Goal: Information Seeking & Learning: Check status

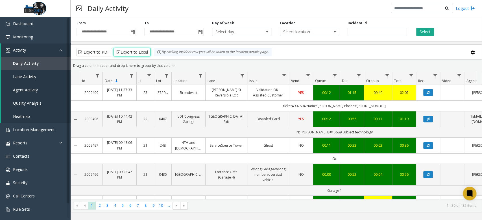
click at [166, 6] on div "Daily Activity Logout" at bounding box center [276, 8] width 411 height 17
click at [251, 9] on div "Daily Activity Logout" at bounding box center [276, 8] width 411 height 17
click at [267, 7] on div "Daily Activity Logout" at bounding box center [276, 8] width 411 height 17
click at [203, 10] on div "Daily Activity Logout" at bounding box center [276, 8] width 411 height 17
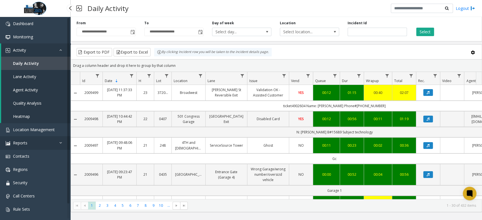
click at [37, 140] on link "Reports" at bounding box center [35, 142] width 71 height 13
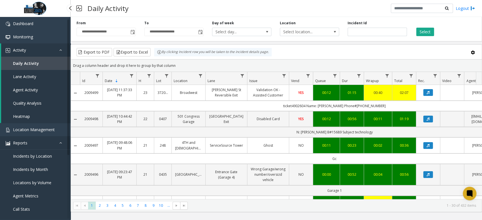
scroll to position [75, 0]
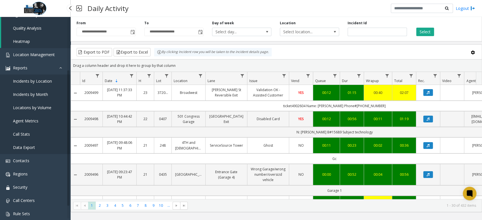
click at [44, 109] on span "Locations by Volume" at bounding box center [32, 107] width 38 height 5
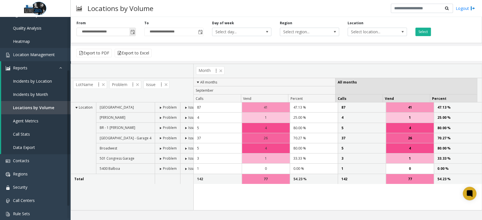
click at [132, 35] on span "Toggle popup" at bounding box center [132, 31] width 6 height 9
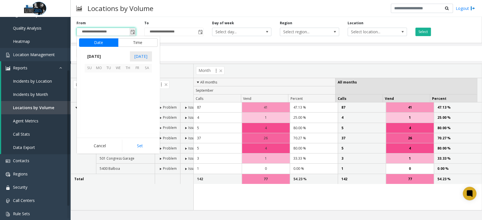
scroll to position [101304, 0]
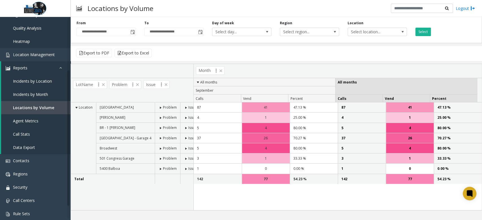
click at [173, 53] on div "Export to PDF Export to Excel" at bounding box center [276, 53] width 411 height 15
click at [134, 34] on span "Toggle popup" at bounding box center [132, 32] width 5 height 5
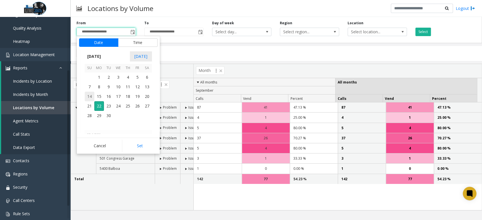
click at [87, 97] on span "14" at bounding box center [90, 97] width 10 height 10
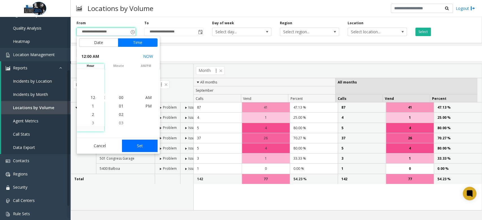
click at [146, 143] on button "Set" at bounding box center [140, 146] width 36 height 12
type input "**********"
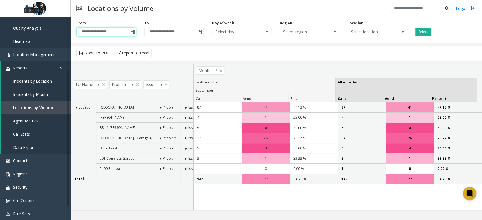
click at [203, 35] on div "**********" at bounding box center [174, 29] width 68 height 16
click at [201, 34] on span "Toggle popup" at bounding box center [200, 32] width 5 height 5
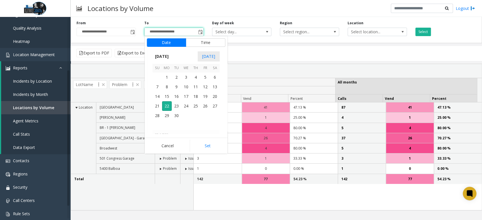
scroll to position [8, 0]
click at [215, 94] on span "20" at bounding box center [215, 97] width 10 height 10
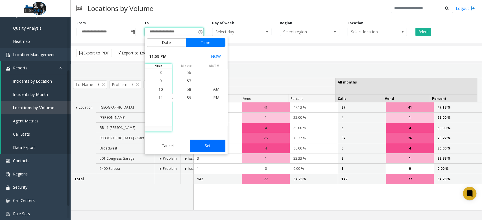
click at [206, 140] on button "Set" at bounding box center [208, 146] width 36 height 12
type input "**********"
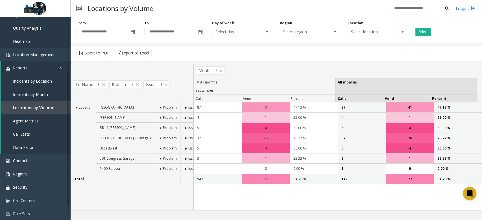
click at [256, 42] on div "**********" at bounding box center [276, 29] width 411 height 29
click at [233, 8] on div "Locations by Volume Logout" at bounding box center [276, 8] width 411 height 17
click at [207, 8] on div "Locations by Volume Logout" at bounding box center [276, 8] width 411 height 17
click at [203, 12] on div "Locations by Volume Logout" at bounding box center [276, 8] width 411 height 17
click at [425, 33] on button "Select" at bounding box center [423, 32] width 16 height 8
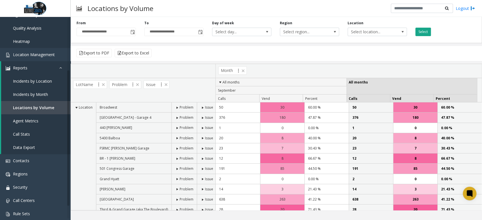
click at [418, 34] on button "Select" at bounding box center [423, 32] width 16 height 8
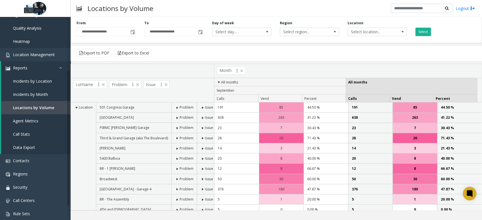
click at [459, 32] on div "Select" at bounding box center [445, 29] width 68 height 16
click at [269, 53] on div "Export to PDF Export to Excel" at bounding box center [276, 53] width 411 height 15
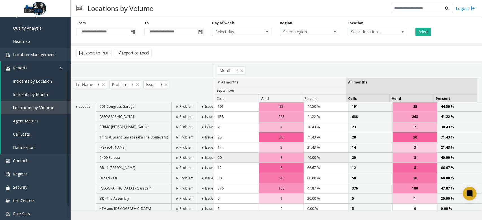
scroll to position [0, 0]
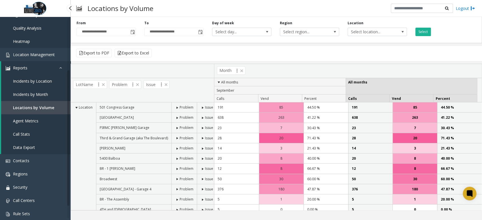
click at [46, 82] on span "Incidents by Location" at bounding box center [32, 80] width 39 height 5
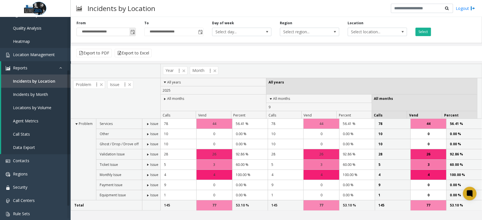
click at [134, 32] on span "Toggle popup" at bounding box center [132, 32] width 5 height 5
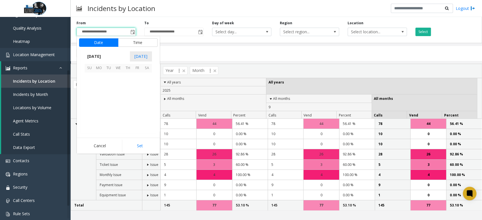
scroll to position [101304, 0]
click at [93, 96] on span "14" at bounding box center [90, 97] width 10 height 10
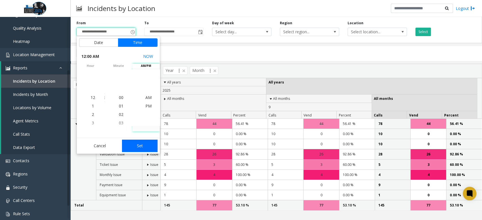
click at [145, 148] on button "Set" at bounding box center [140, 146] width 36 height 12
type input "**********"
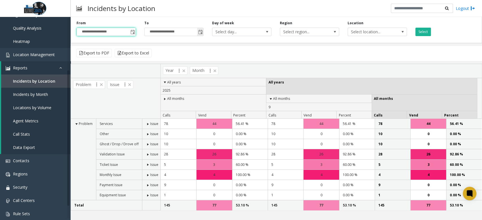
click at [202, 34] on span "Toggle popup" at bounding box center [200, 32] width 5 height 5
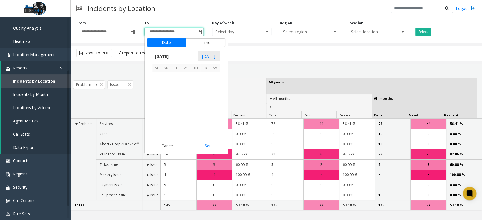
scroll to position [8, 0]
click at [217, 97] on span "20" at bounding box center [215, 97] width 10 height 10
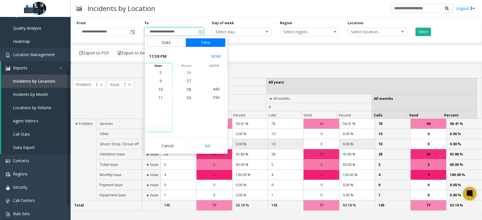
click at [213, 143] on button "Set" at bounding box center [208, 146] width 36 height 12
type input "**********"
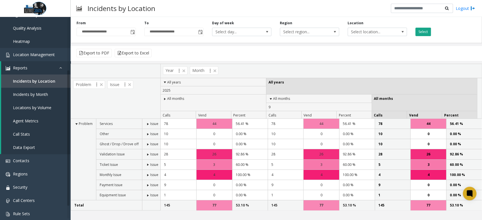
click at [422, 33] on button "Select" at bounding box center [423, 32] width 16 height 8
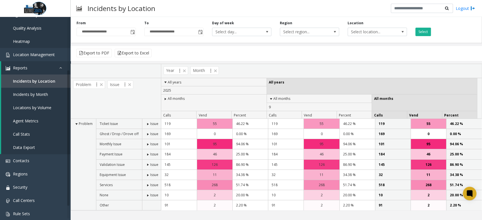
click at [242, 6] on div "Incidents by Location Logout" at bounding box center [276, 8] width 411 height 17
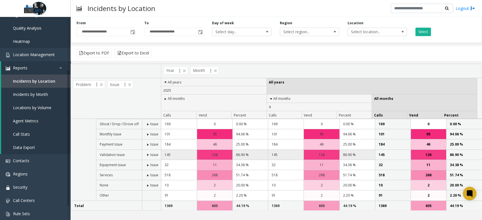
scroll to position [0, 0]
